Goal: Check status: Check status

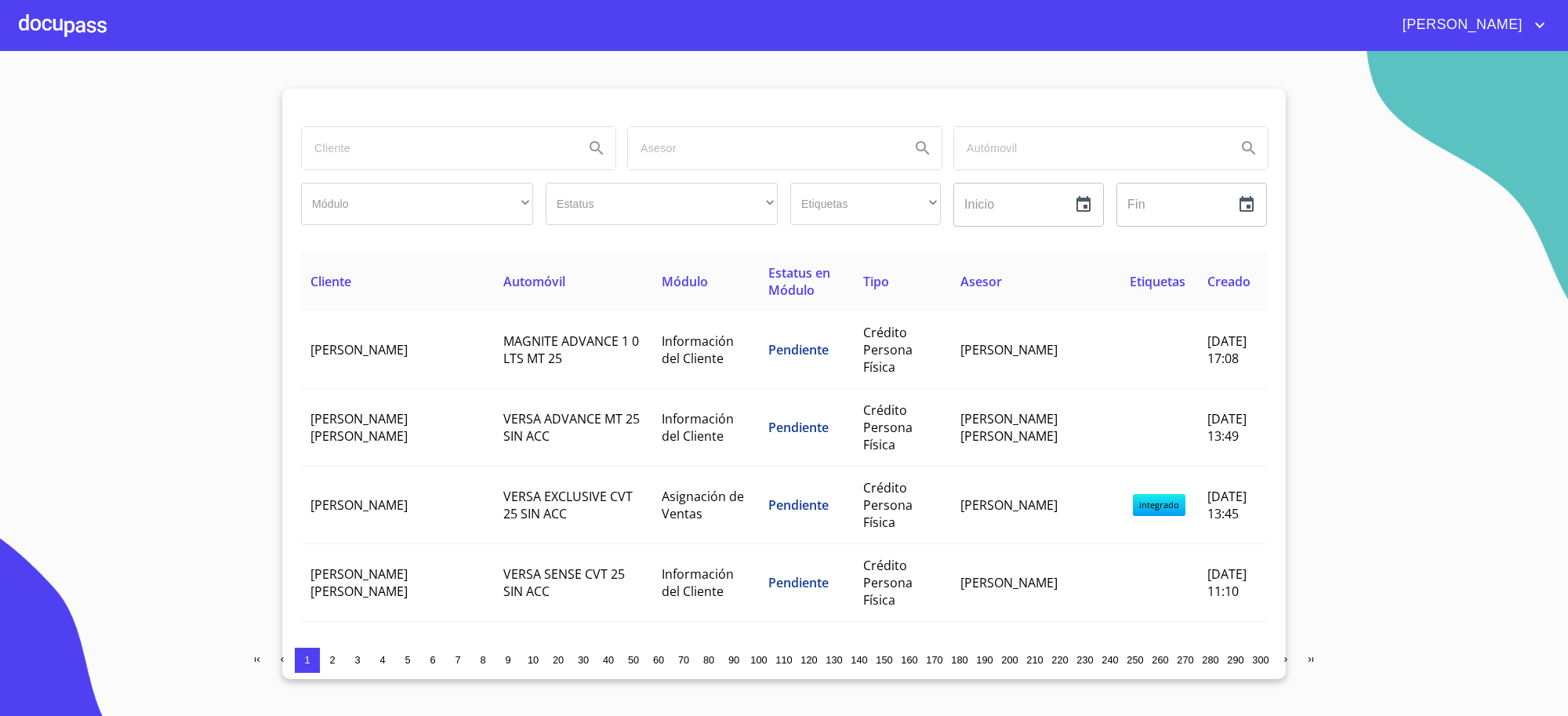
click at [353, 141] on input "search" at bounding box center [437, 148] width 270 height 42
type input "element"
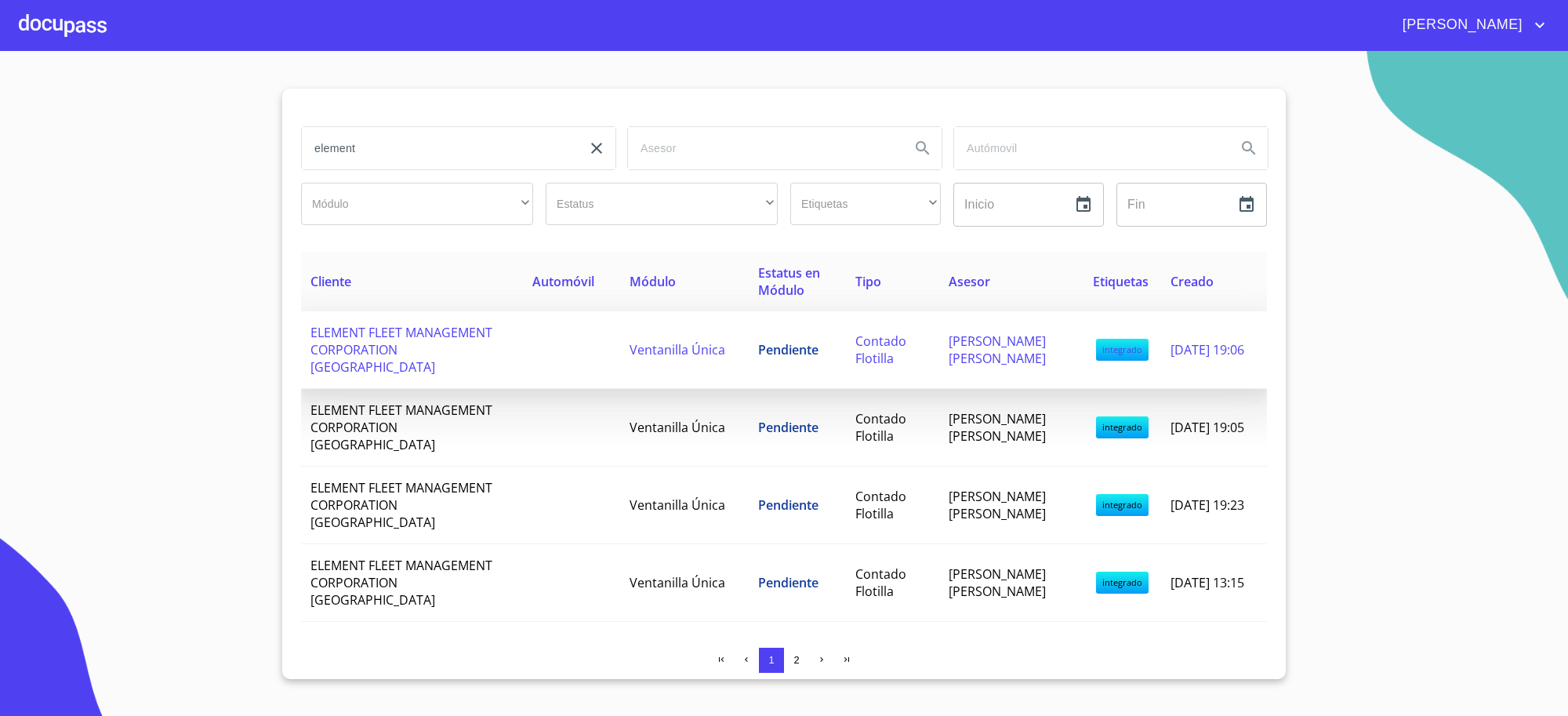
click at [885, 349] on span "Contado Flotilla" at bounding box center [881, 349] width 51 height 34
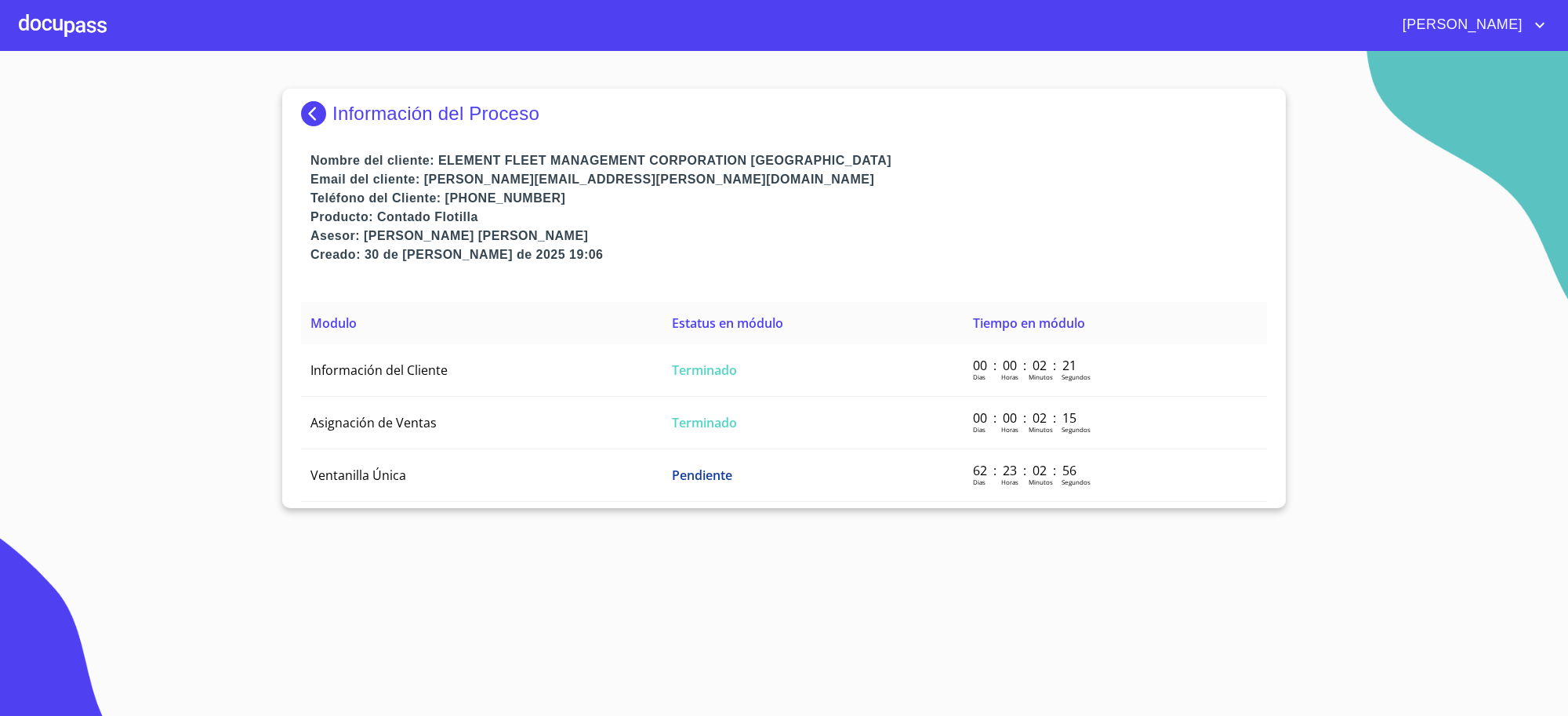
click at [885, 349] on td "Terminado" at bounding box center [813, 371] width 301 height 53
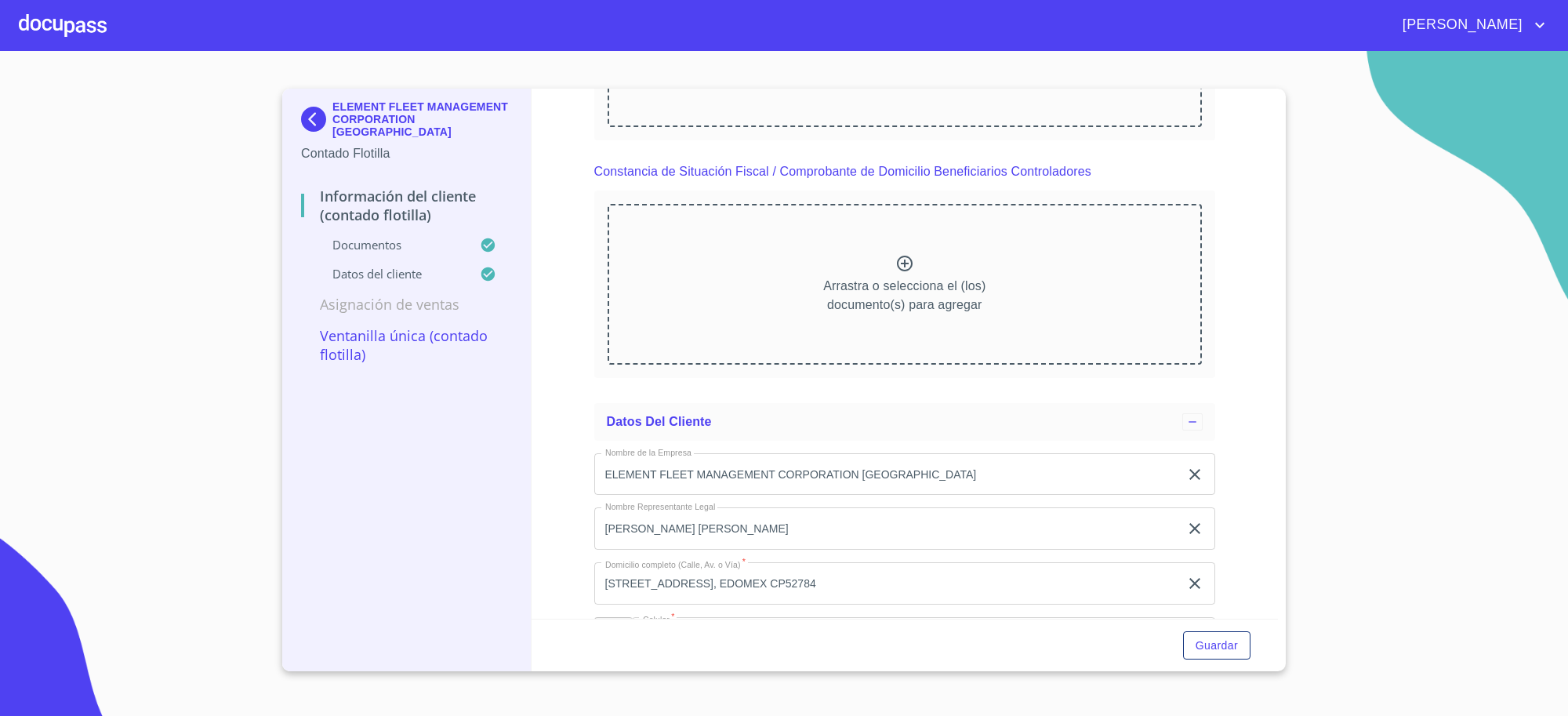
scroll to position [5800, 0]
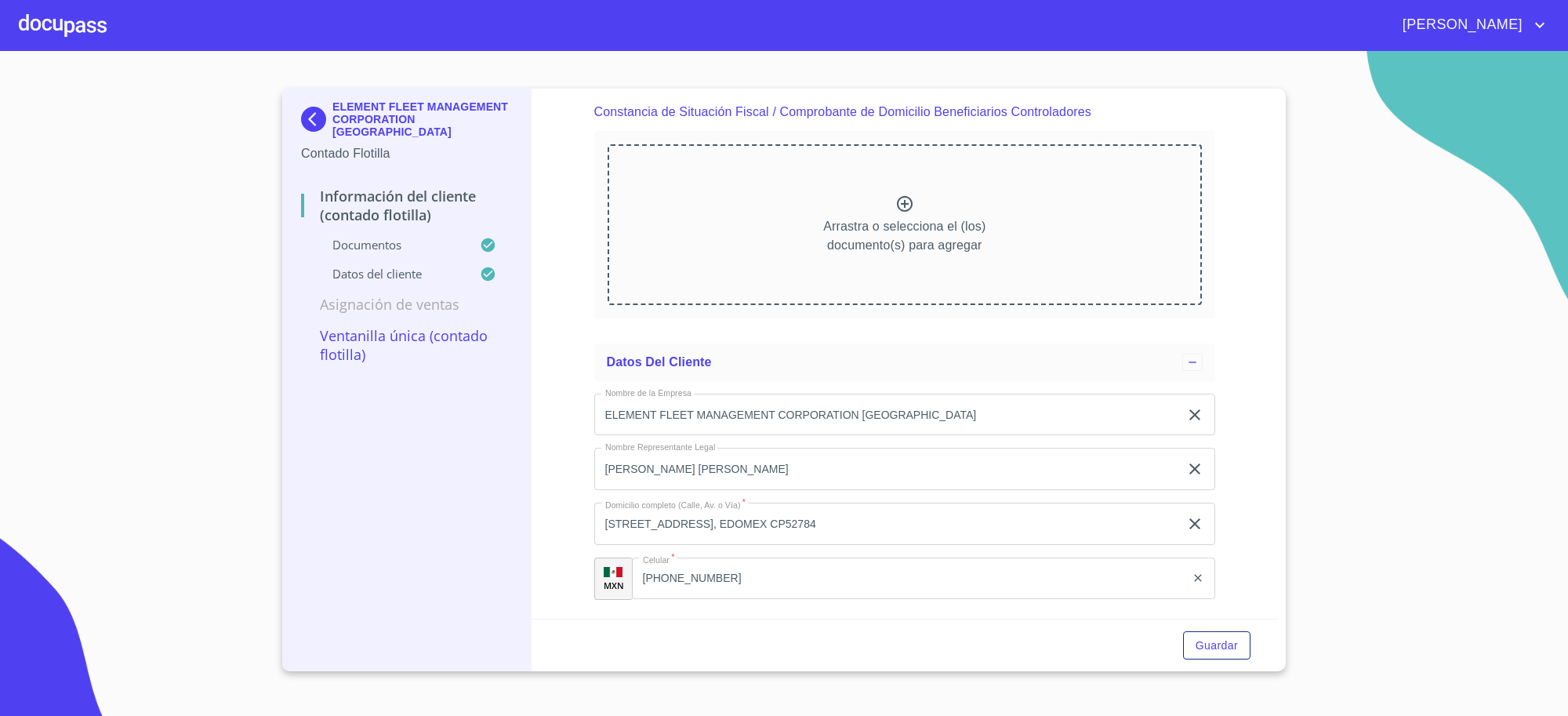
click at [355, 111] on p "ELEMENT FLEET MANAGEMENT CORPORATION [GEOGRAPHIC_DATA]" at bounding box center [422, 119] width 180 height 37
